Goal: Information Seeking & Learning: Understand process/instructions

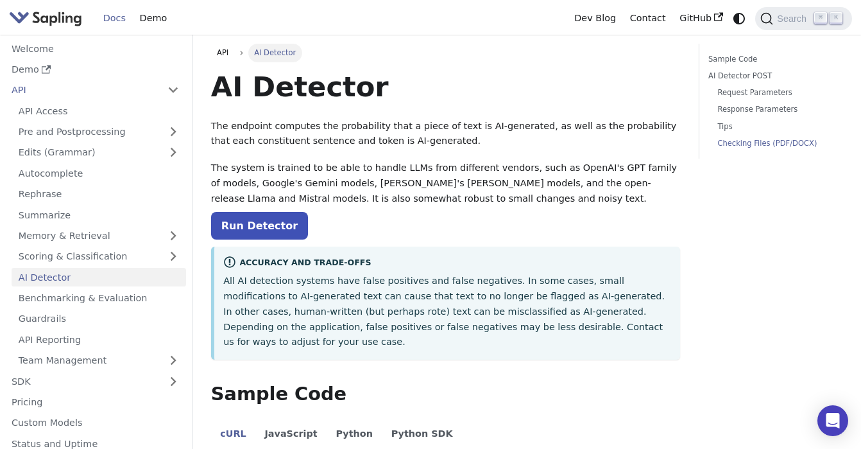
click at [761, 142] on link "Checking Files (PDF/DOCX)" at bounding box center [776, 143] width 116 height 12
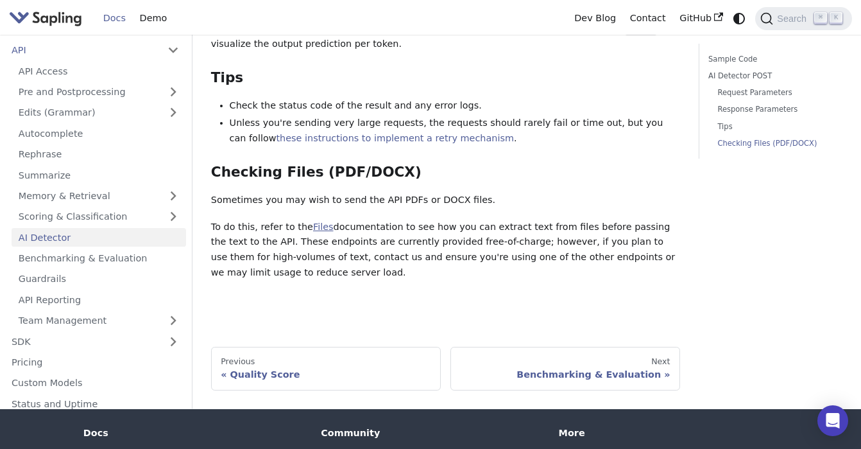
click at [315, 221] on link "Files" at bounding box center [323, 226] width 21 height 10
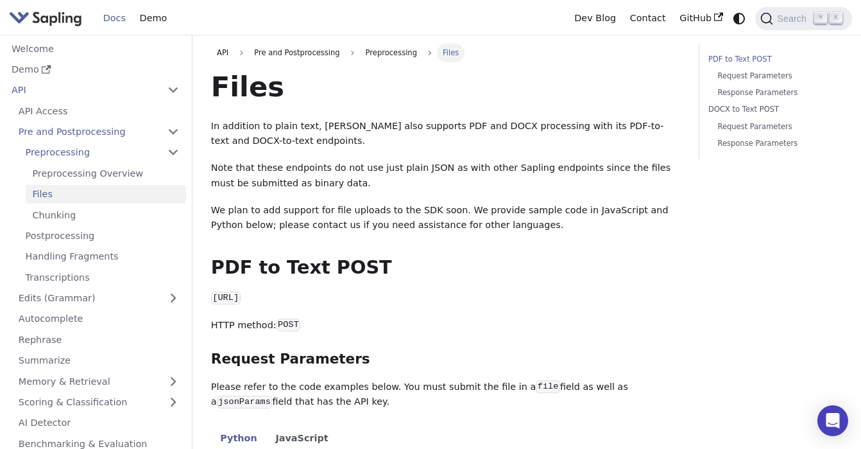
click at [739, 56] on link "PDF to Text POST" at bounding box center [774, 59] width 130 height 12
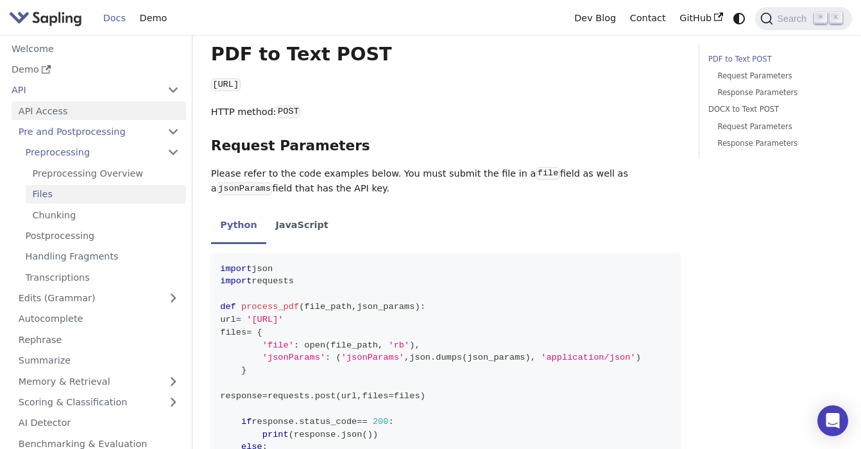
click at [52, 112] on link "API Access" at bounding box center [99, 110] width 175 height 19
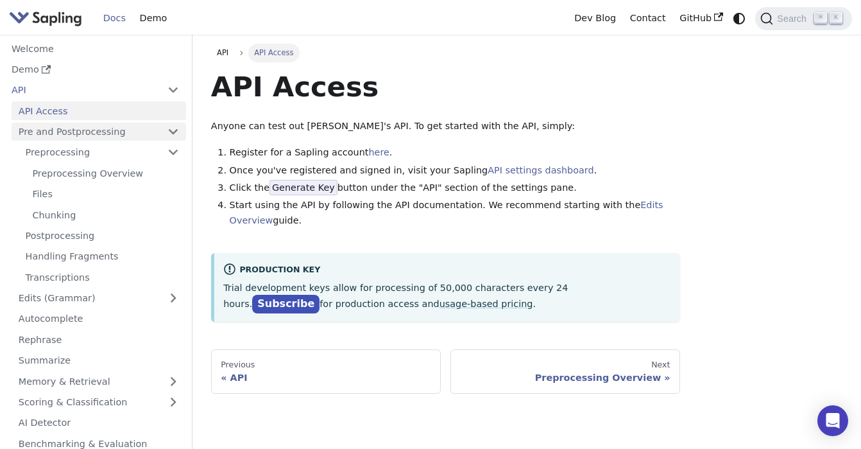
click at [105, 128] on link "Pre and Postprocessing" at bounding box center [99, 132] width 175 height 19
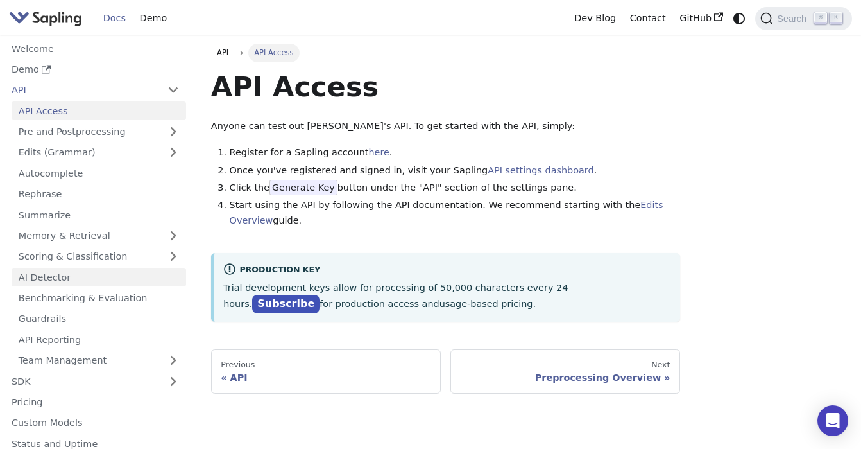
click at [82, 275] on link "AI Detector" at bounding box center [99, 277] width 175 height 19
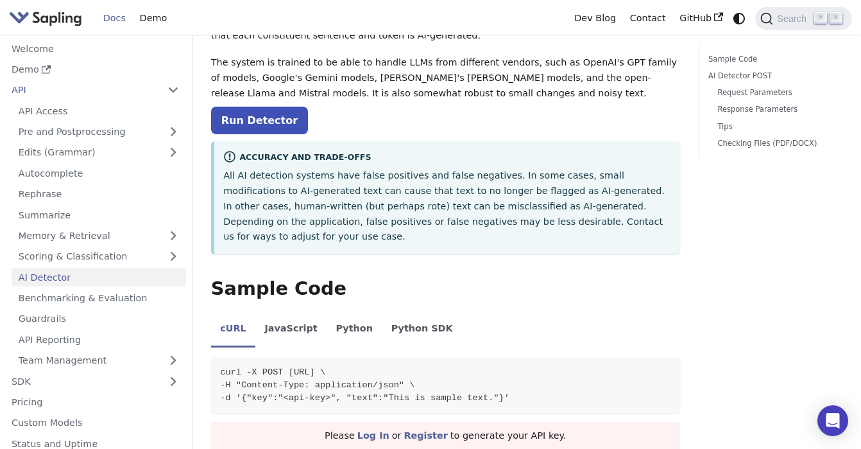
scroll to position [64, 0]
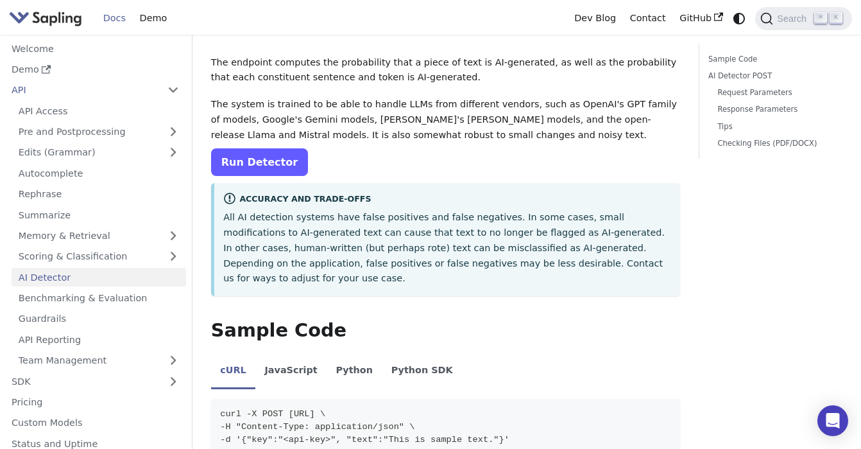
click at [252, 162] on link "Run Detector" at bounding box center [259, 162] width 97 height 28
